Goal: Navigation & Orientation: Understand site structure

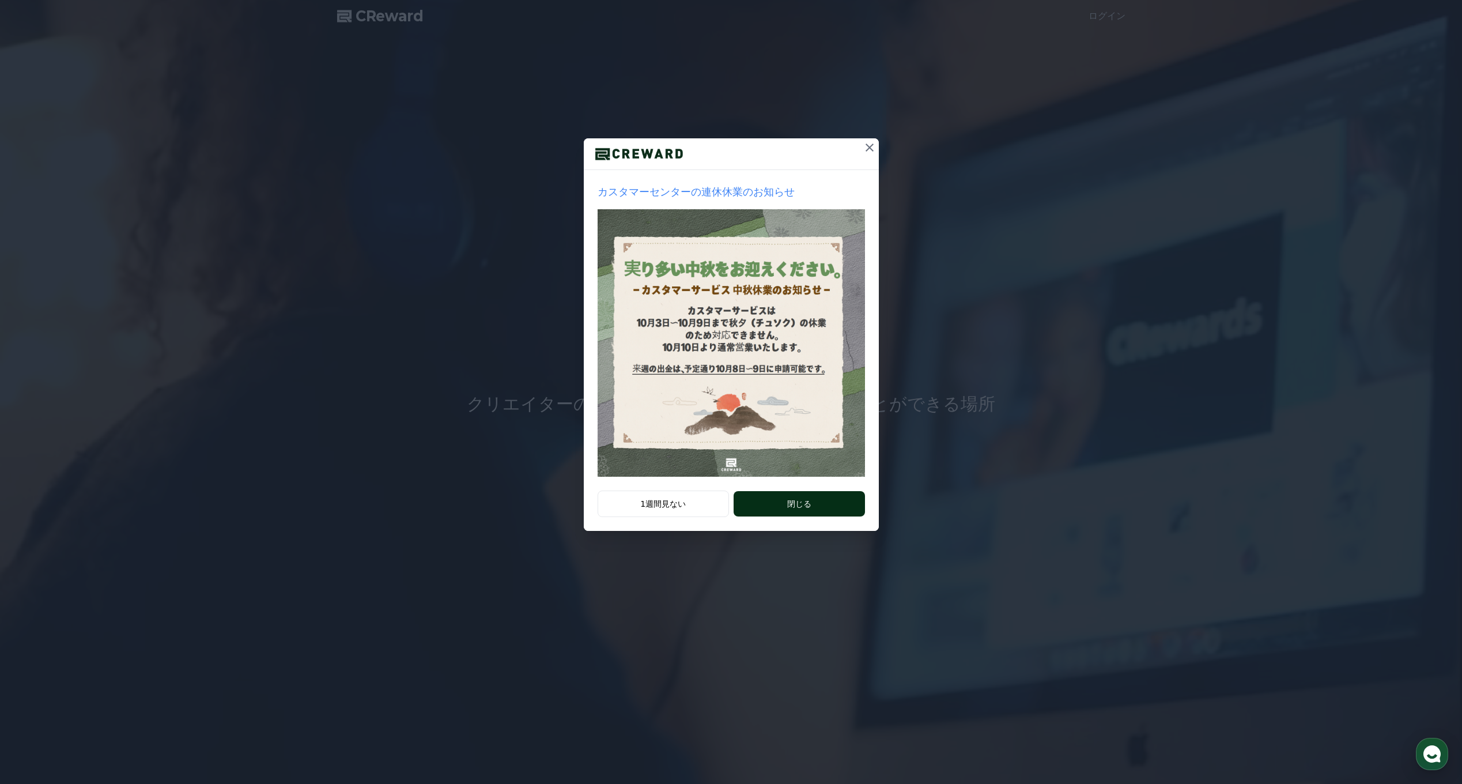
click at [779, 509] on button "閉じる" at bounding box center [799, 503] width 131 height 25
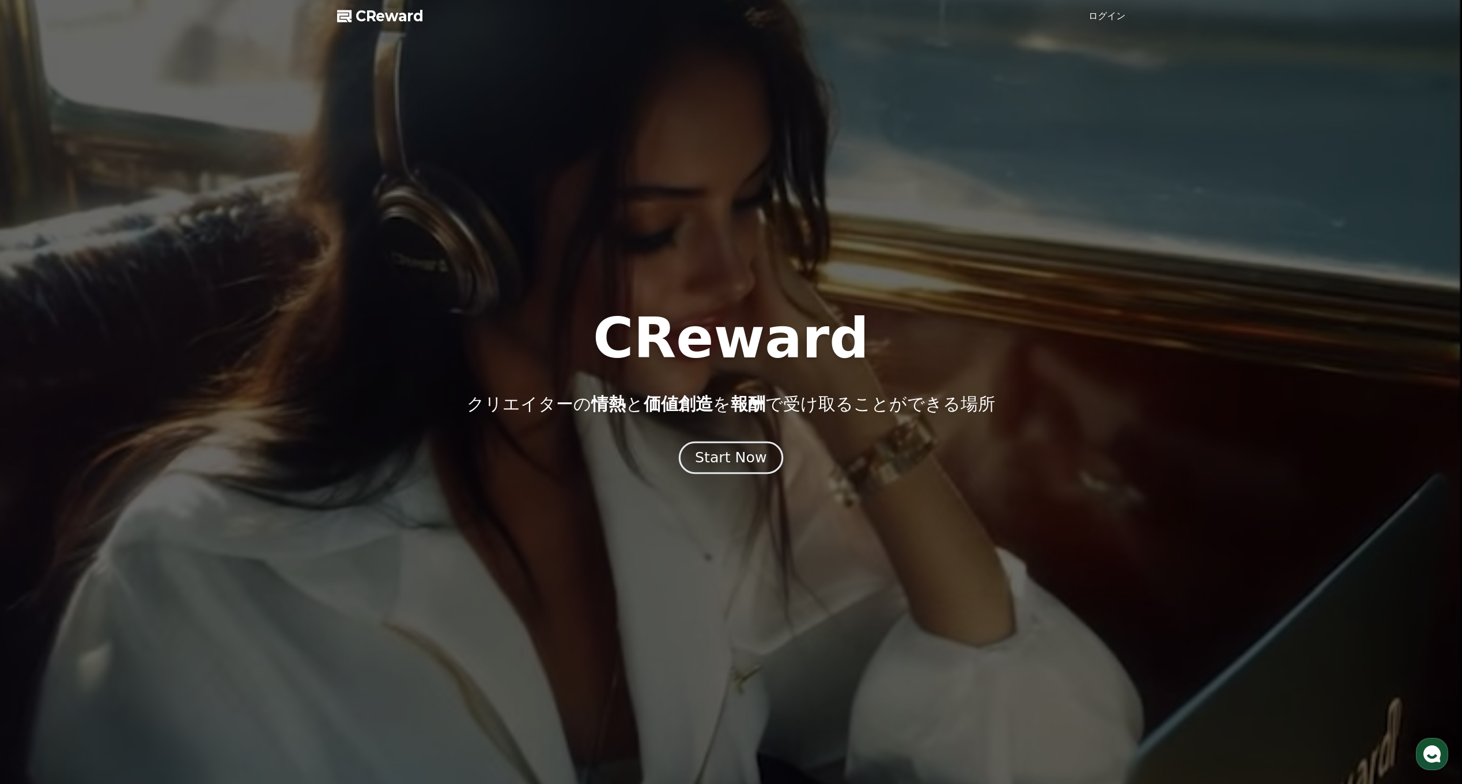
click at [734, 455] on div "Start Now" at bounding box center [730, 458] width 71 height 20
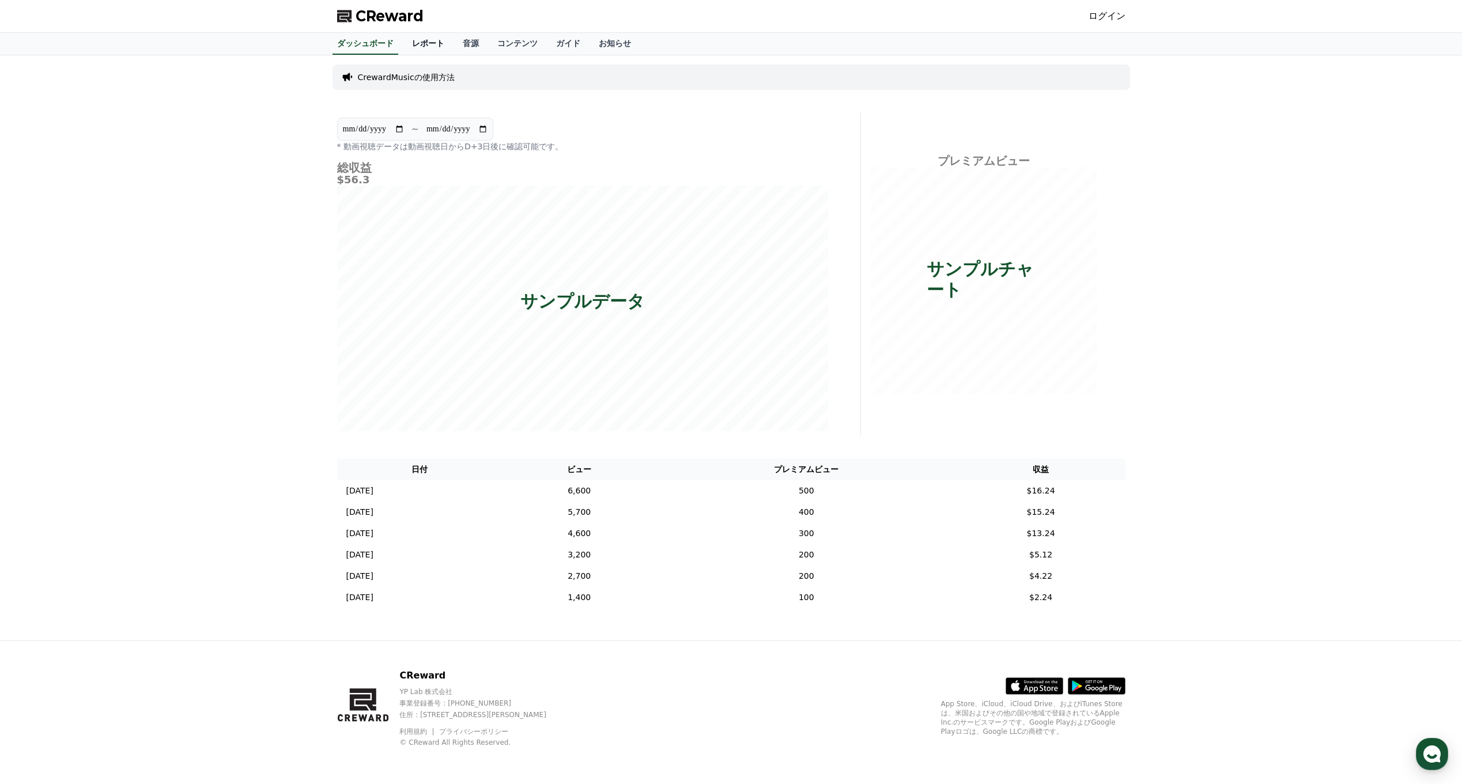
click at [418, 48] on link "レポート" at bounding box center [428, 44] width 51 height 22
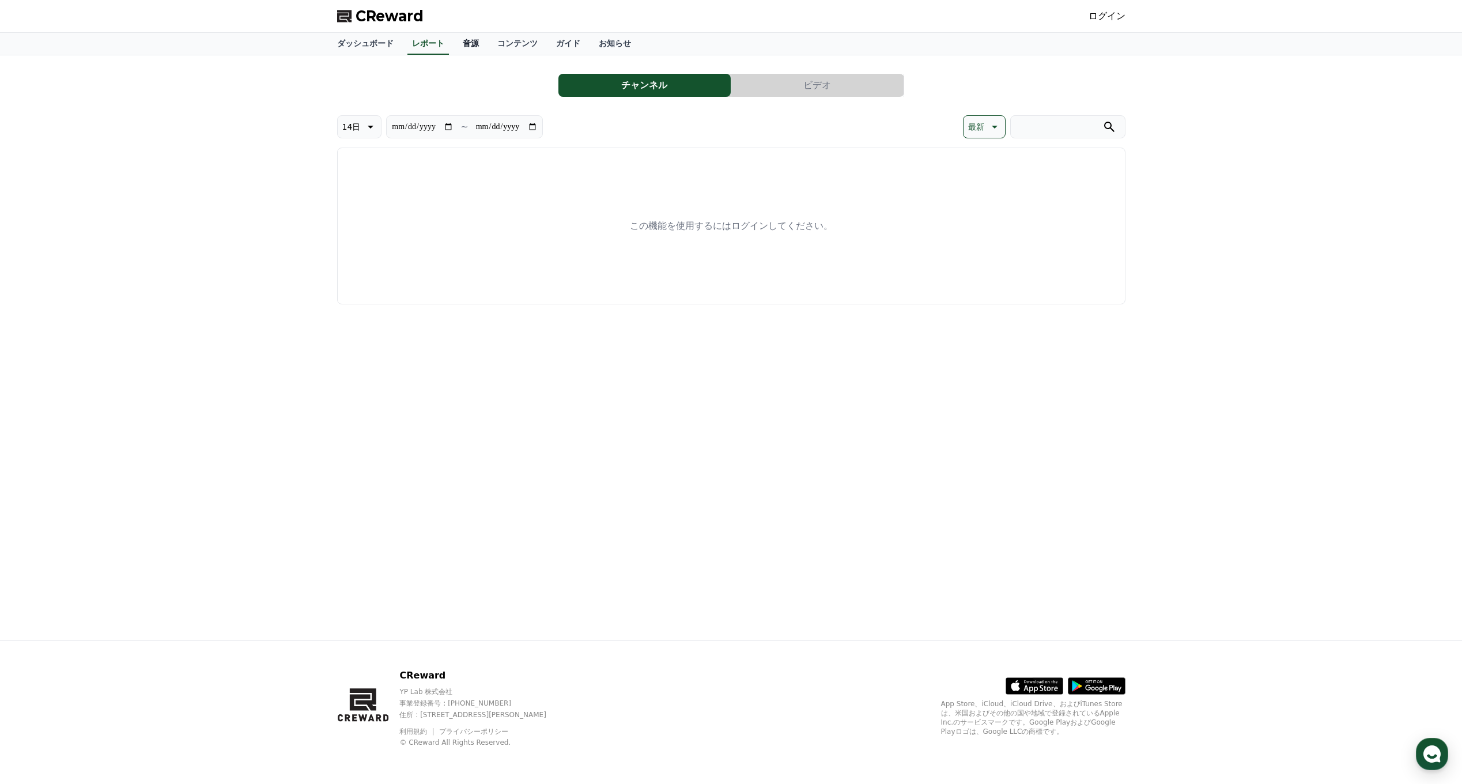
click at [454, 44] on link "音源" at bounding box center [471, 44] width 35 height 22
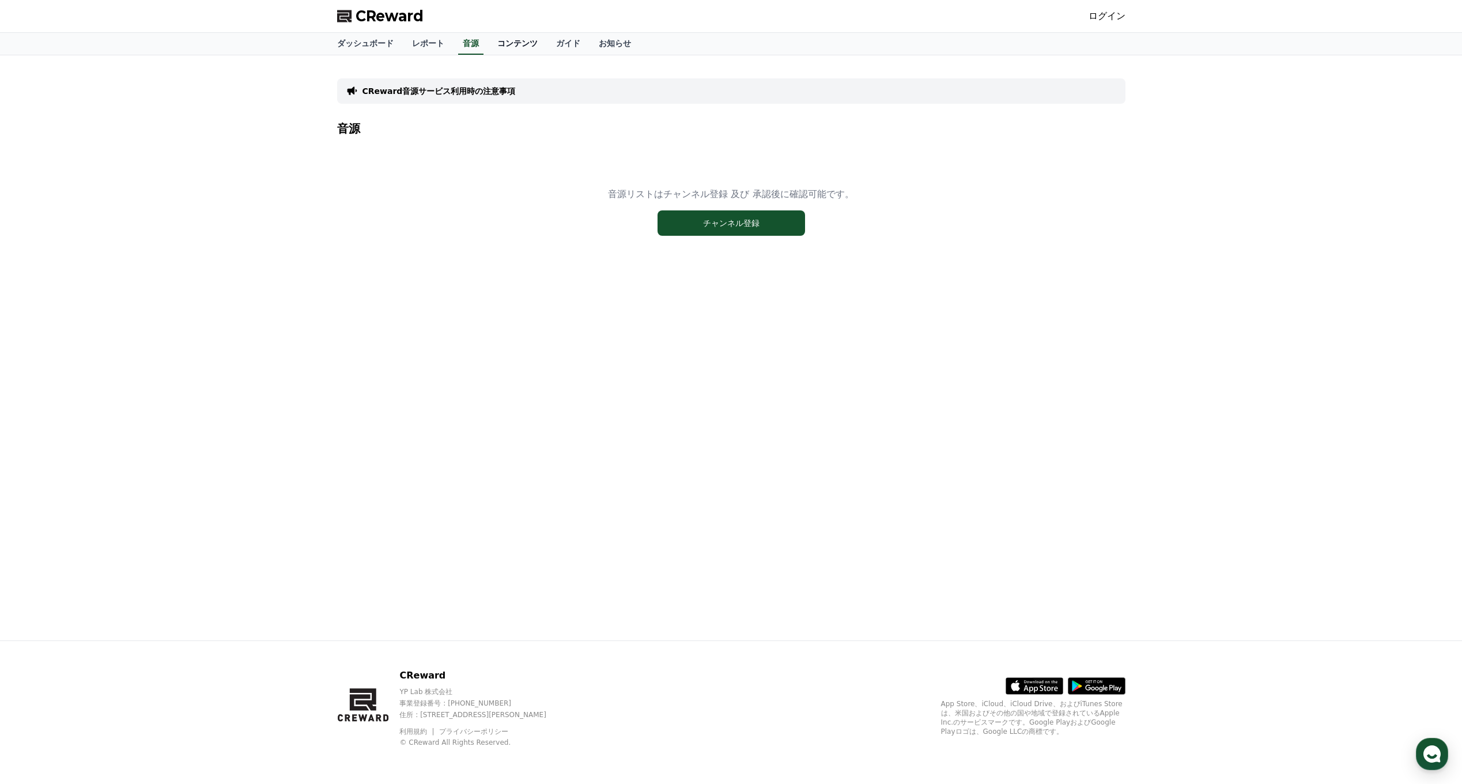
click at [488, 44] on link "コンテンツ" at bounding box center [517, 44] width 59 height 22
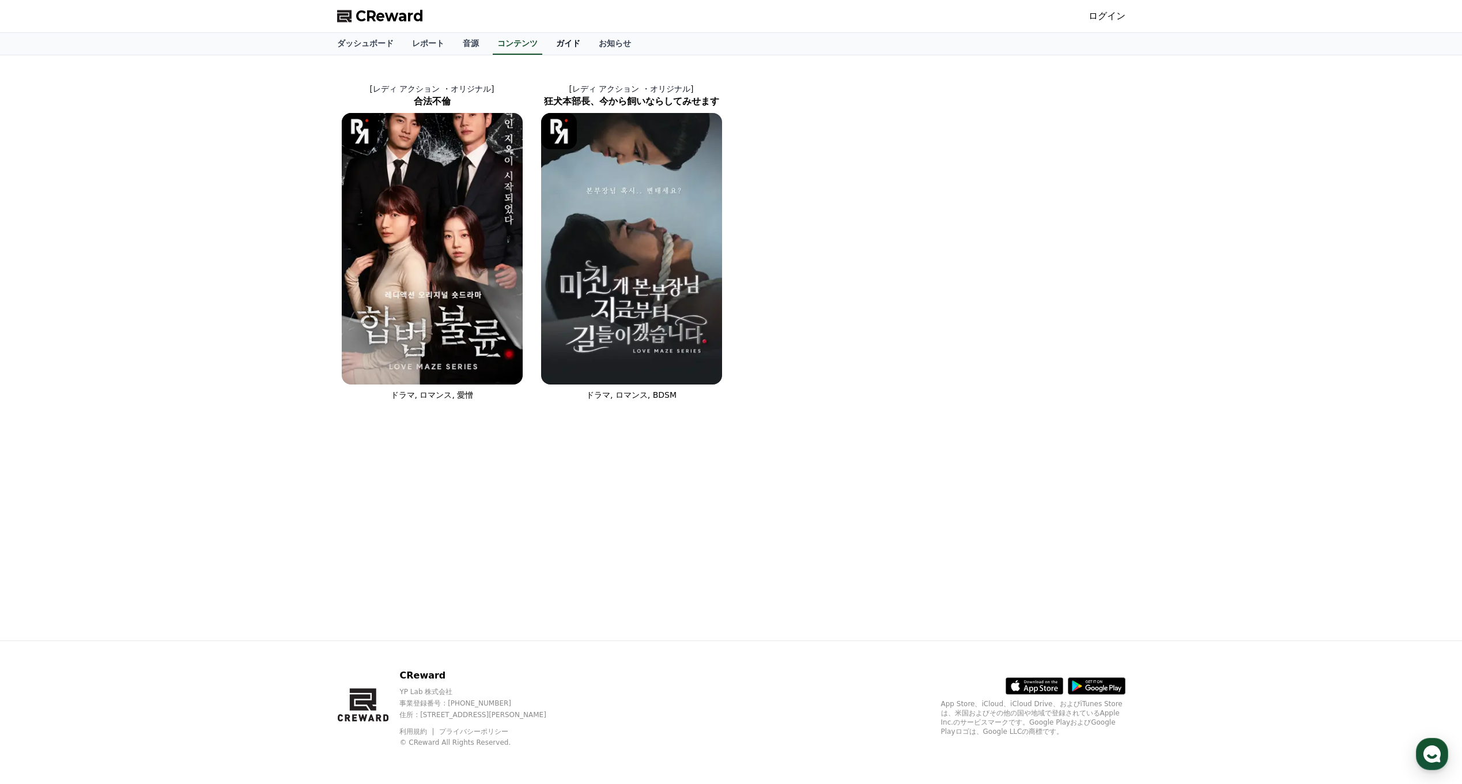
click at [547, 41] on link "ガイド" at bounding box center [568, 44] width 43 height 22
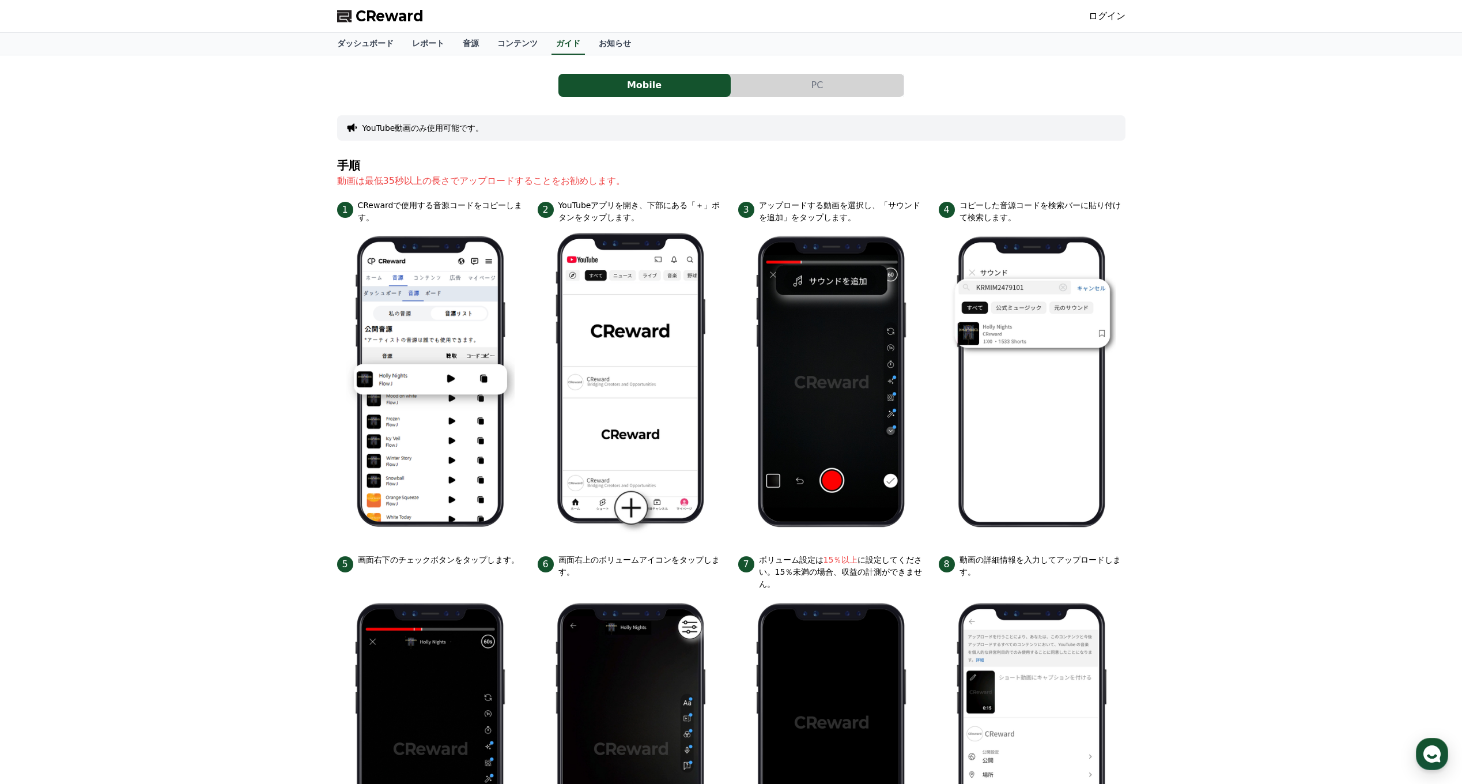
click at [777, 89] on button "PC" at bounding box center [817, 85] width 172 height 23
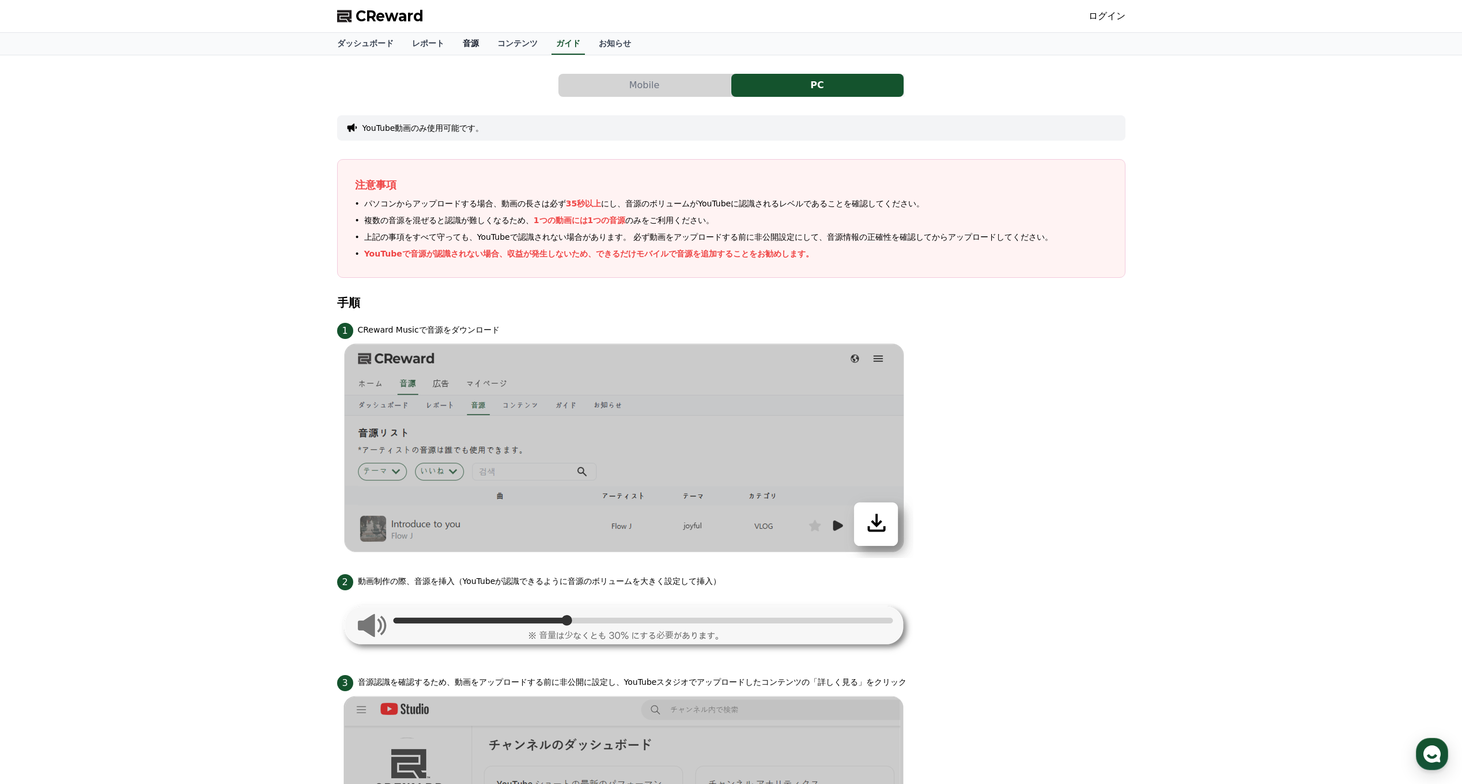
click at [455, 41] on link "音源" at bounding box center [471, 44] width 35 height 22
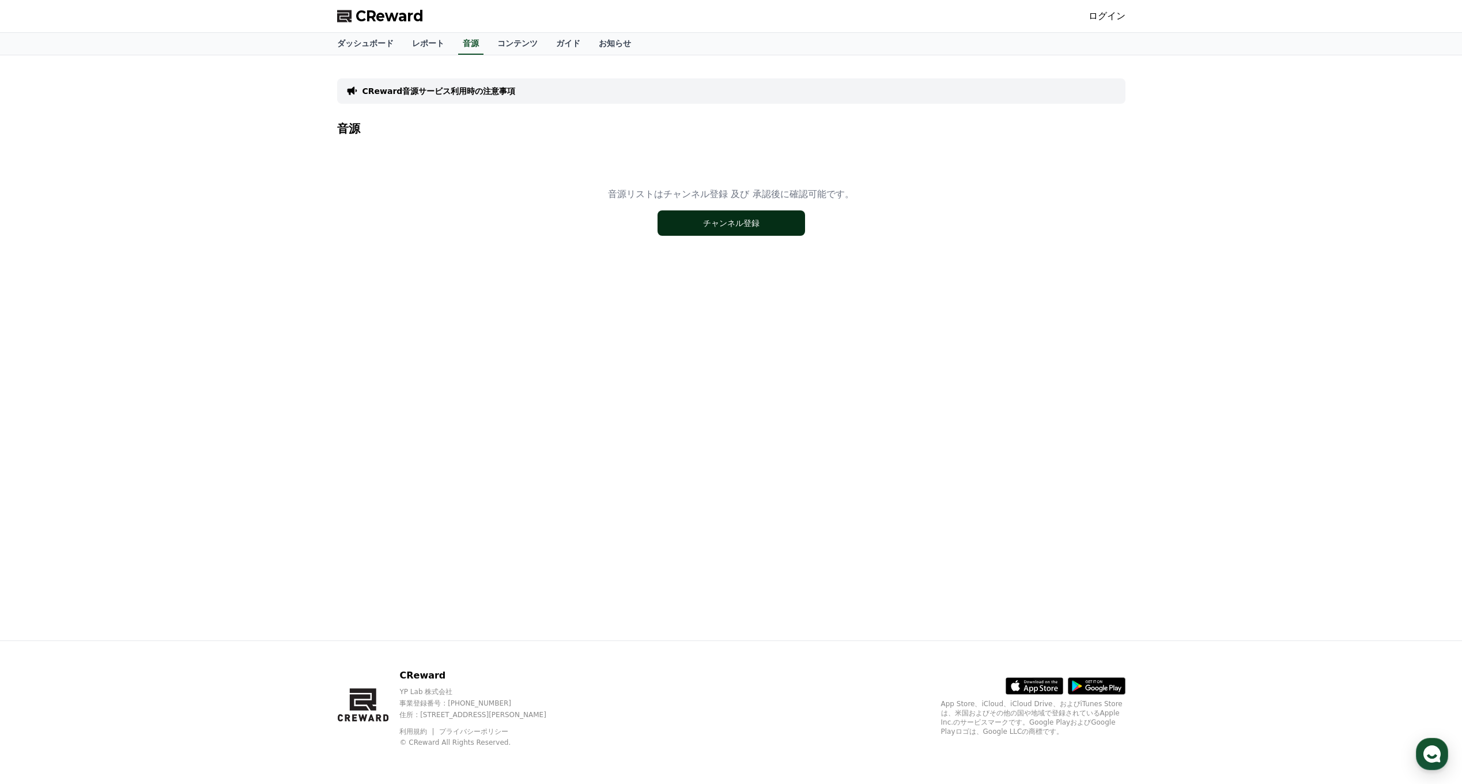
click at [692, 223] on button "チャンネル登録" at bounding box center [732, 222] width 148 height 25
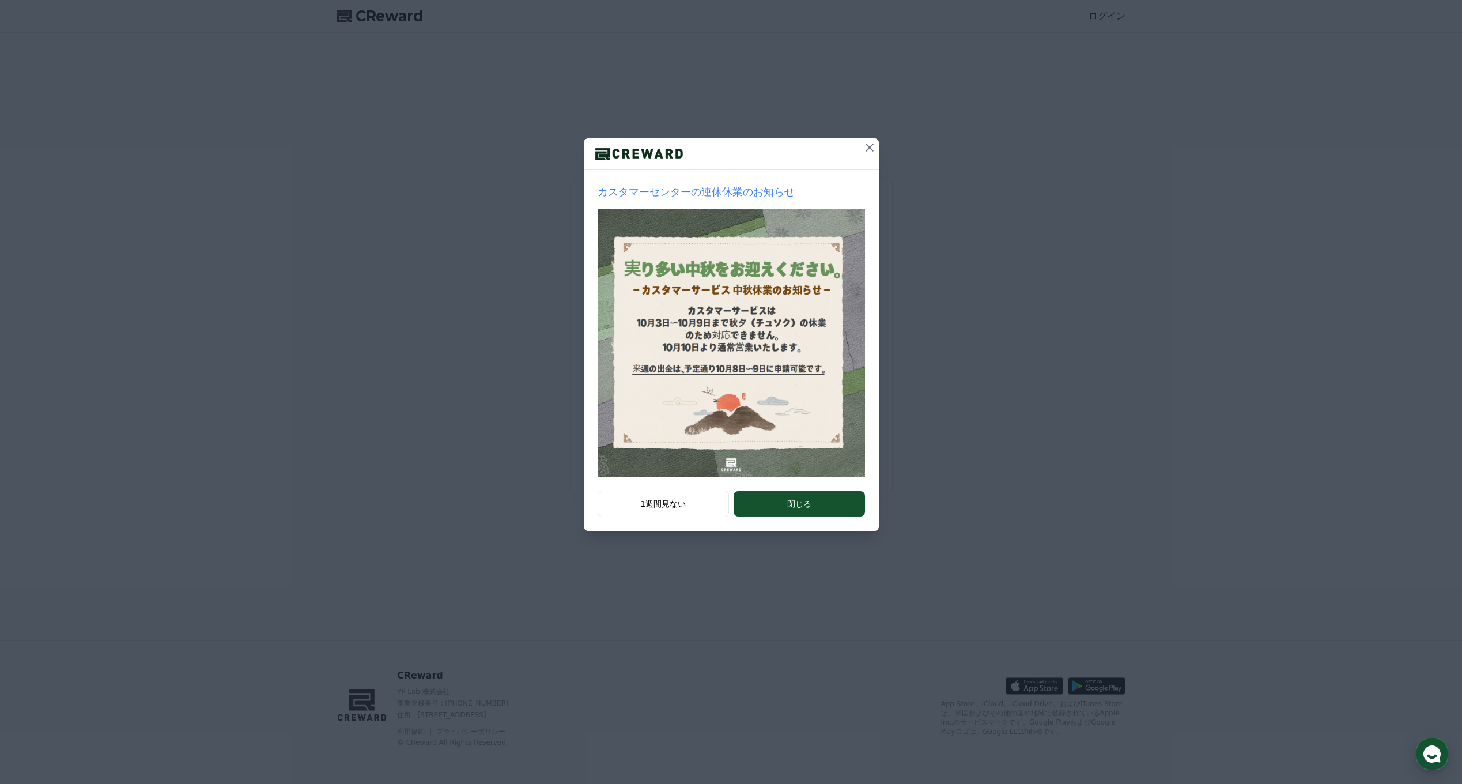
click at [792, 509] on button "閉じる" at bounding box center [799, 503] width 131 height 25
click at [873, 147] on icon at bounding box center [870, 148] width 14 height 14
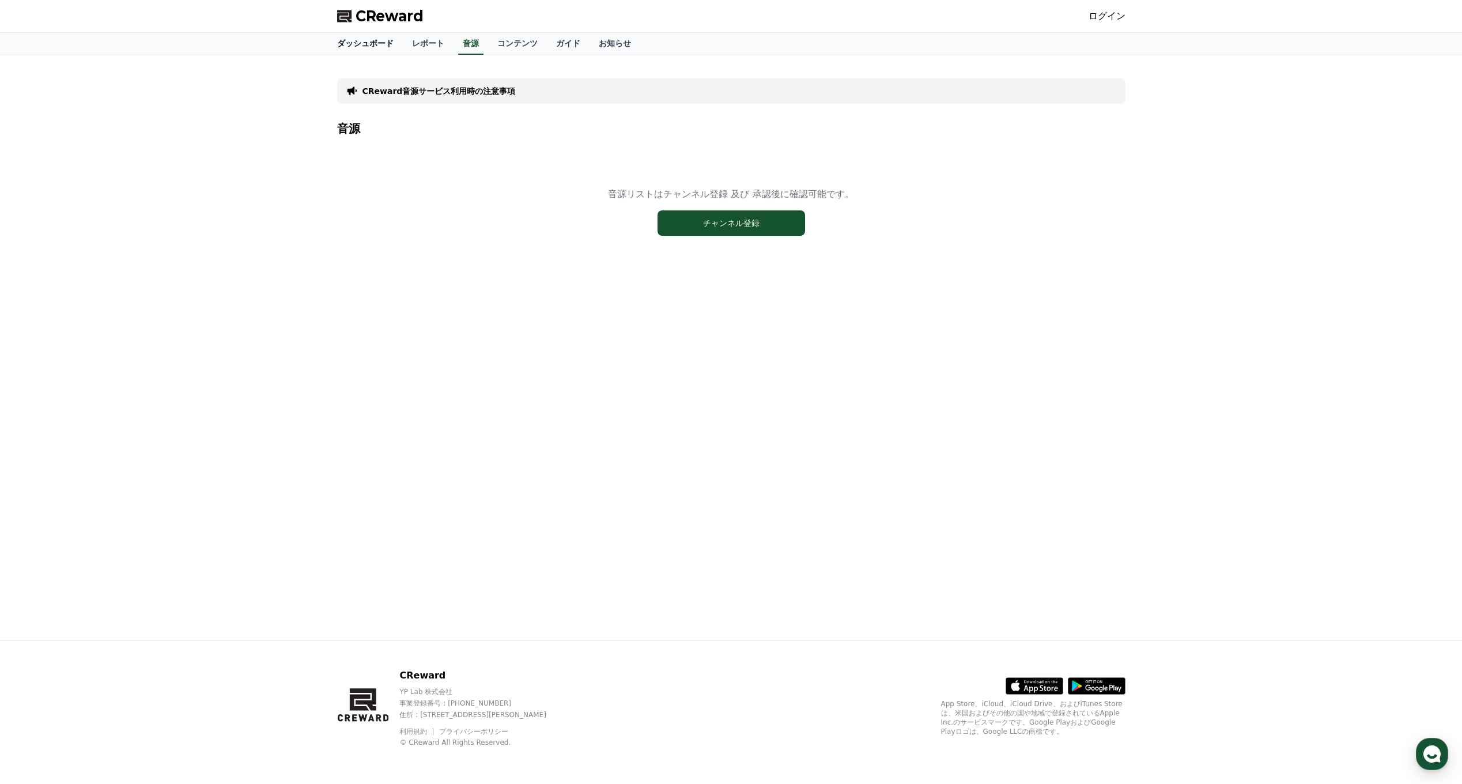
click at [358, 42] on link "ダッシュボード" at bounding box center [365, 44] width 75 height 22
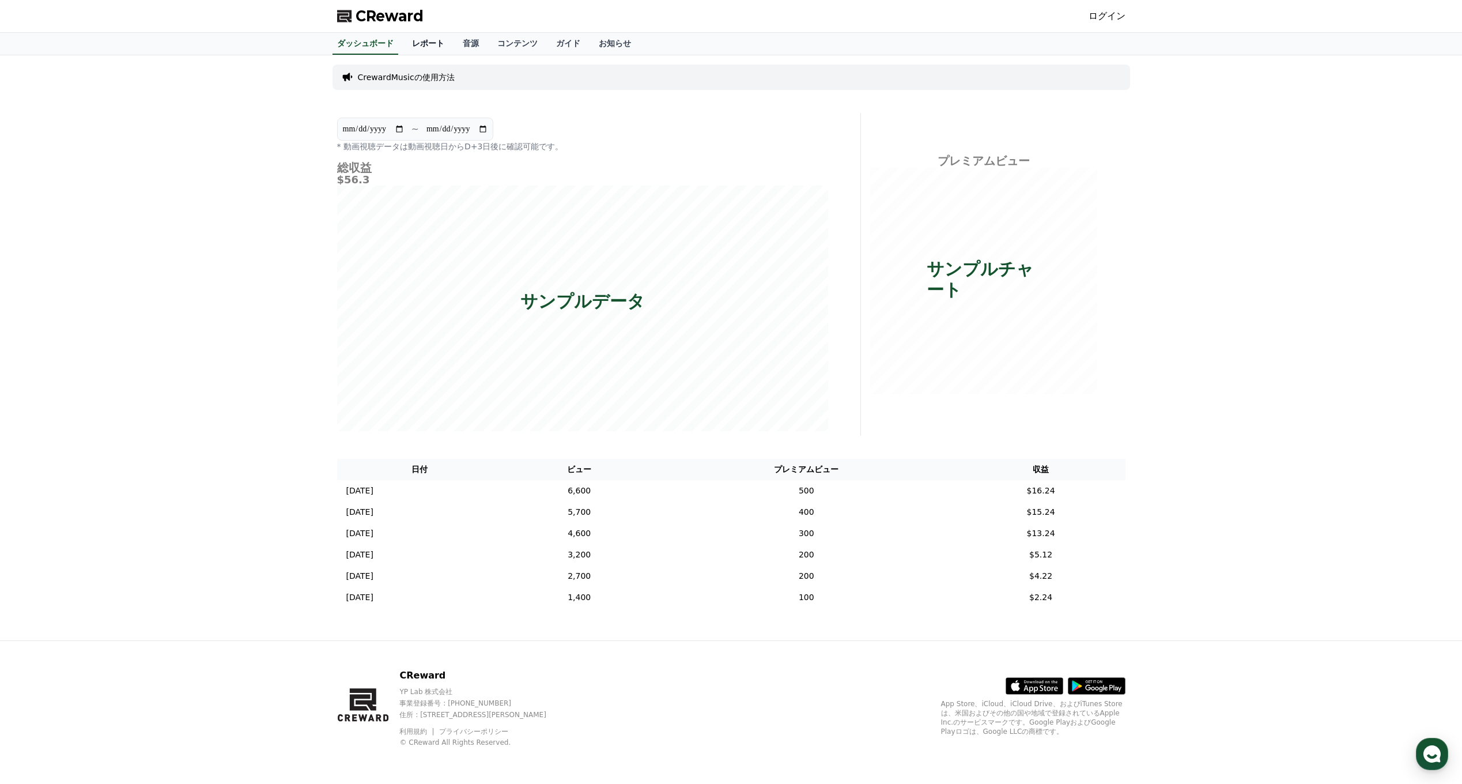
click at [413, 47] on link "レポート" at bounding box center [428, 44] width 51 height 22
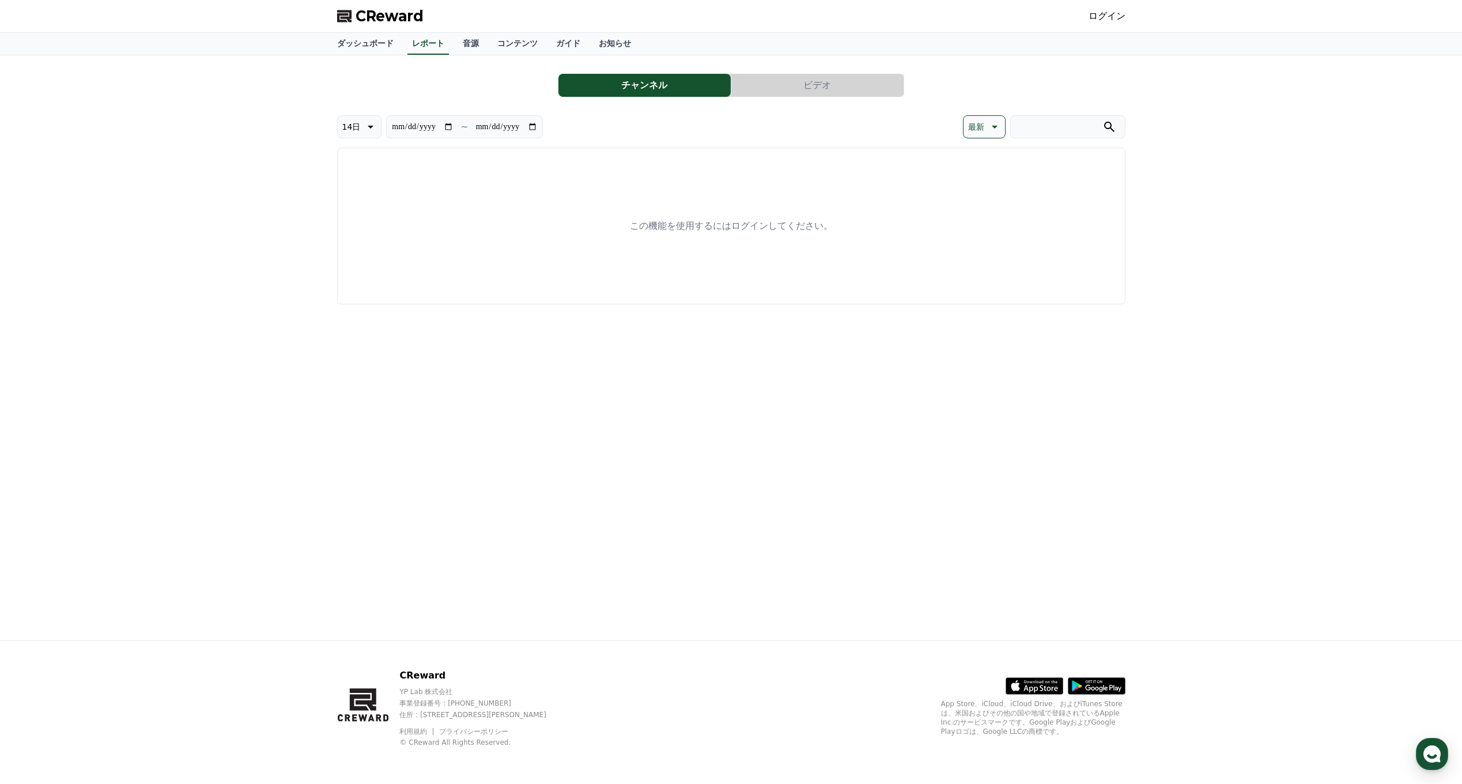
click at [371, 129] on icon at bounding box center [369, 127] width 14 height 14
